Goal: Transaction & Acquisition: Purchase product/service

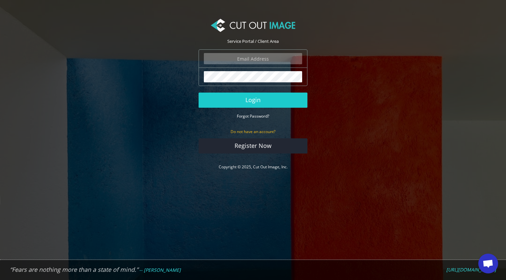
type input "nick@wanderbrooks.nl"
click at [253, 100] on button "Login" at bounding box center [253, 100] width 109 height 15
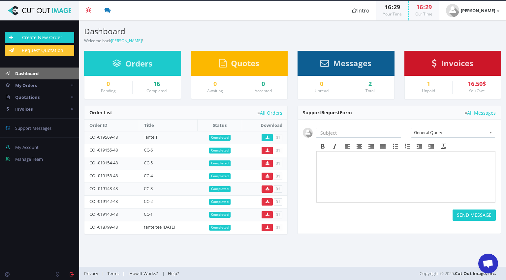
click at [429, 87] on div "1" at bounding box center [429, 84] width 38 height 7
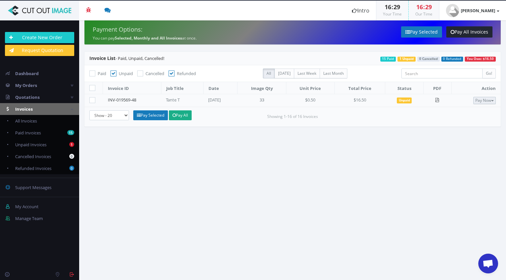
click at [474, 104] on button "Pay Now" at bounding box center [484, 100] width 22 height 7
click at [470, 121] on span "Credit Card" at bounding box center [468, 121] width 26 height 6
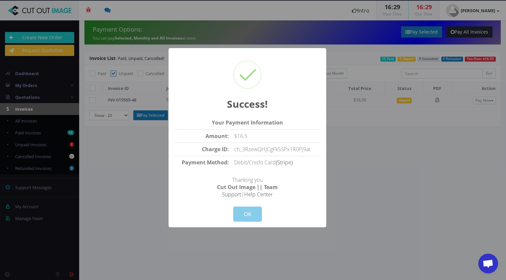
click at [250, 218] on button "OK" at bounding box center [247, 214] width 29 height 15
